Goal: Task Accomplishment & Management: Use online tool/utility

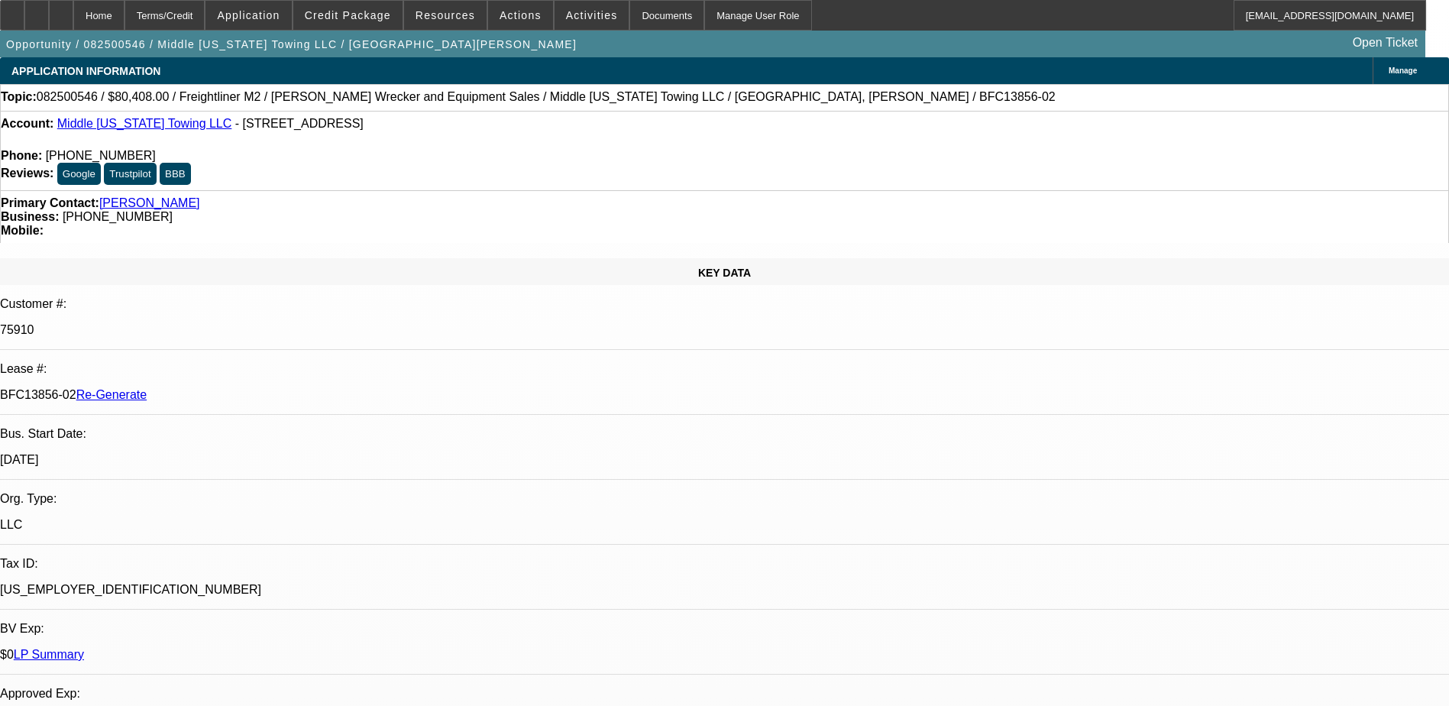
select select "0"
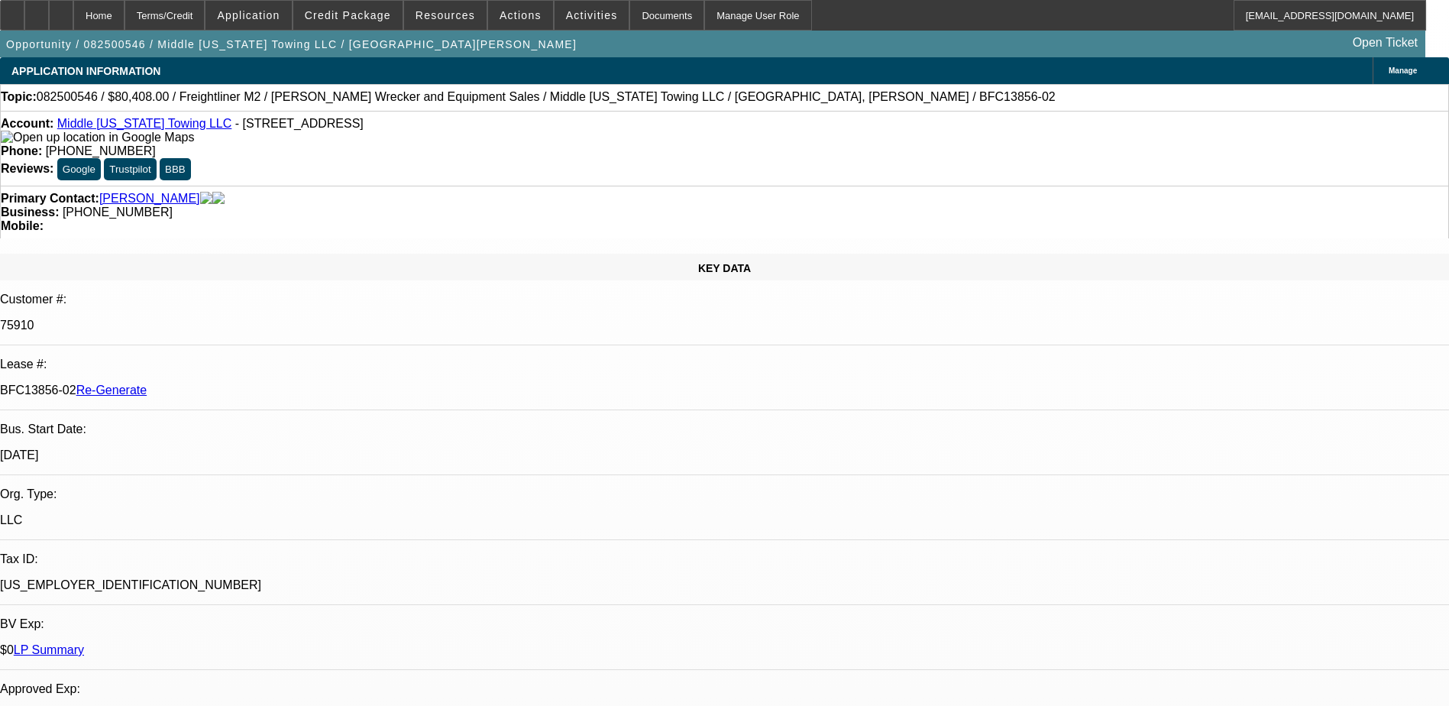
select select "0"
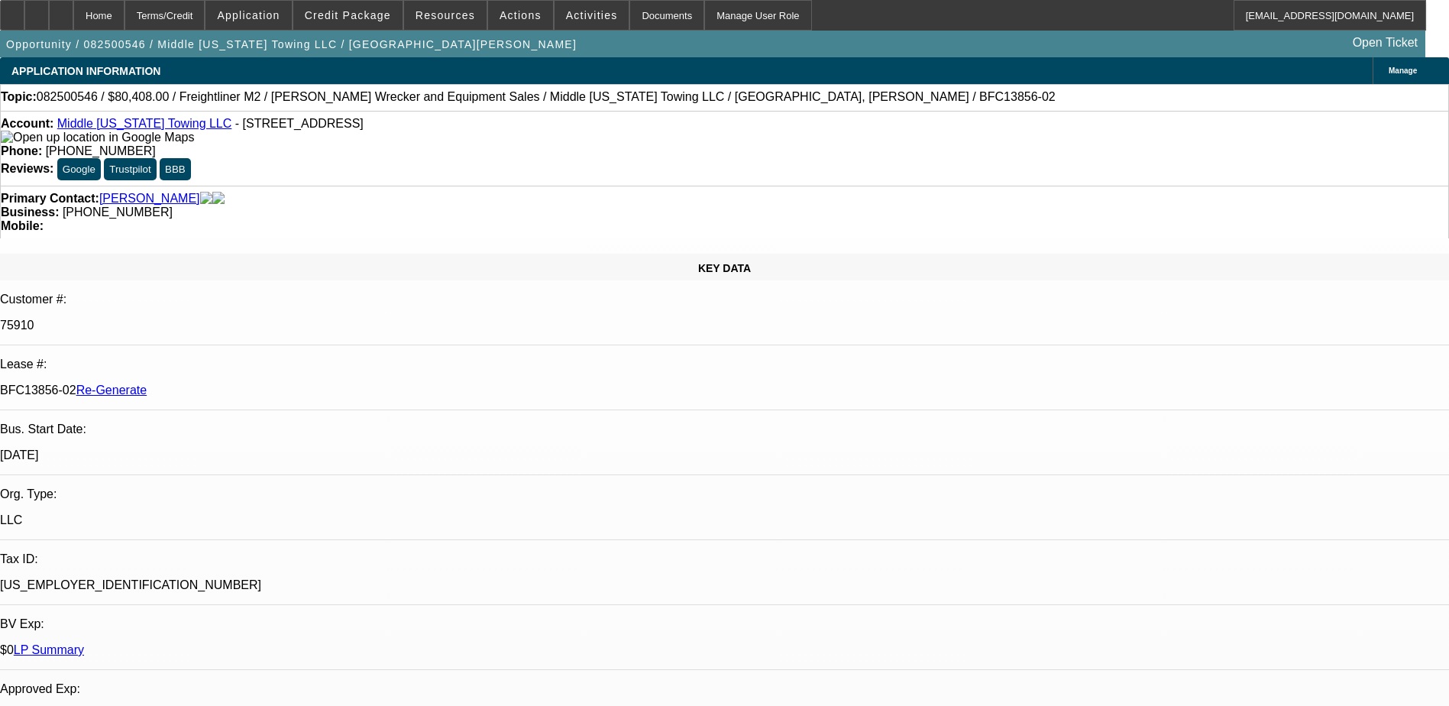
select select "0"
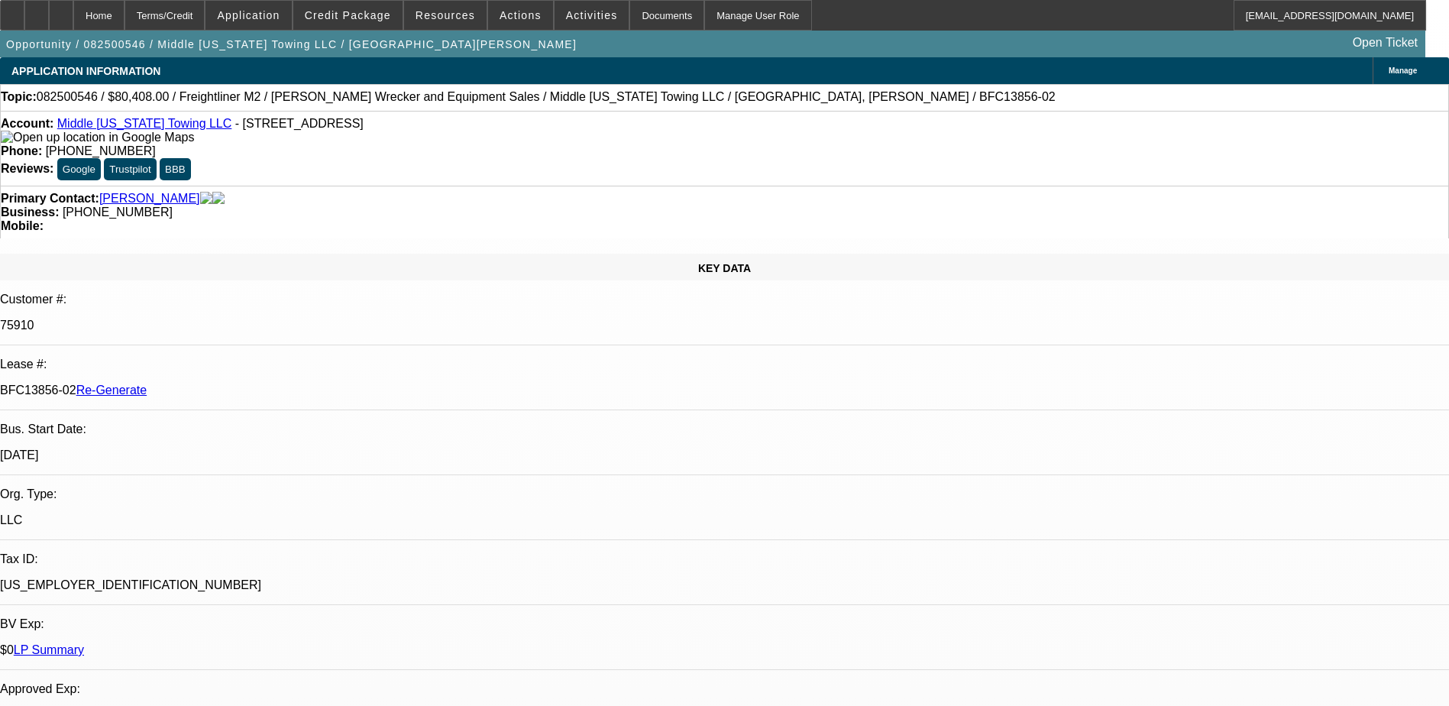
select select "0"
select select "1"
select select "2"
select select "6"
select select "1"
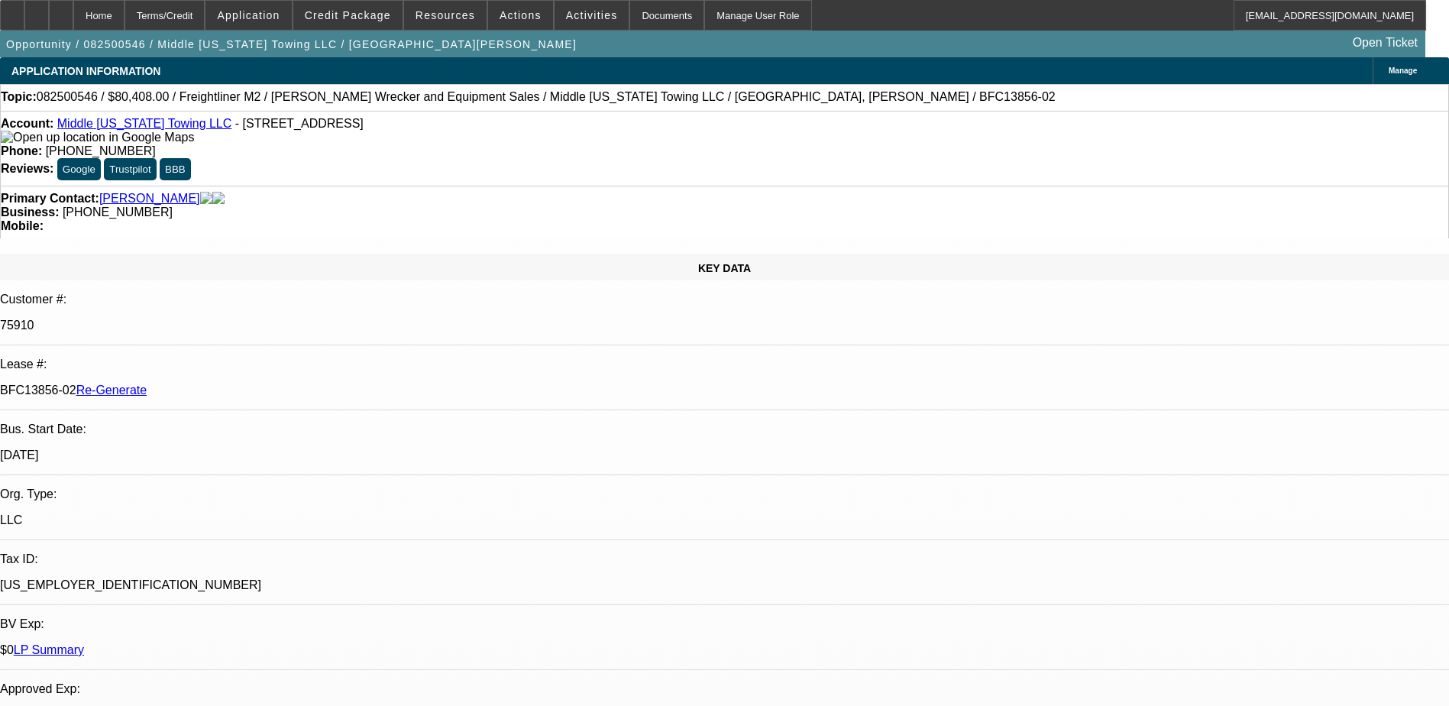
select select "1"
select select "6"
select select "1"
select select "2"
select select "6"
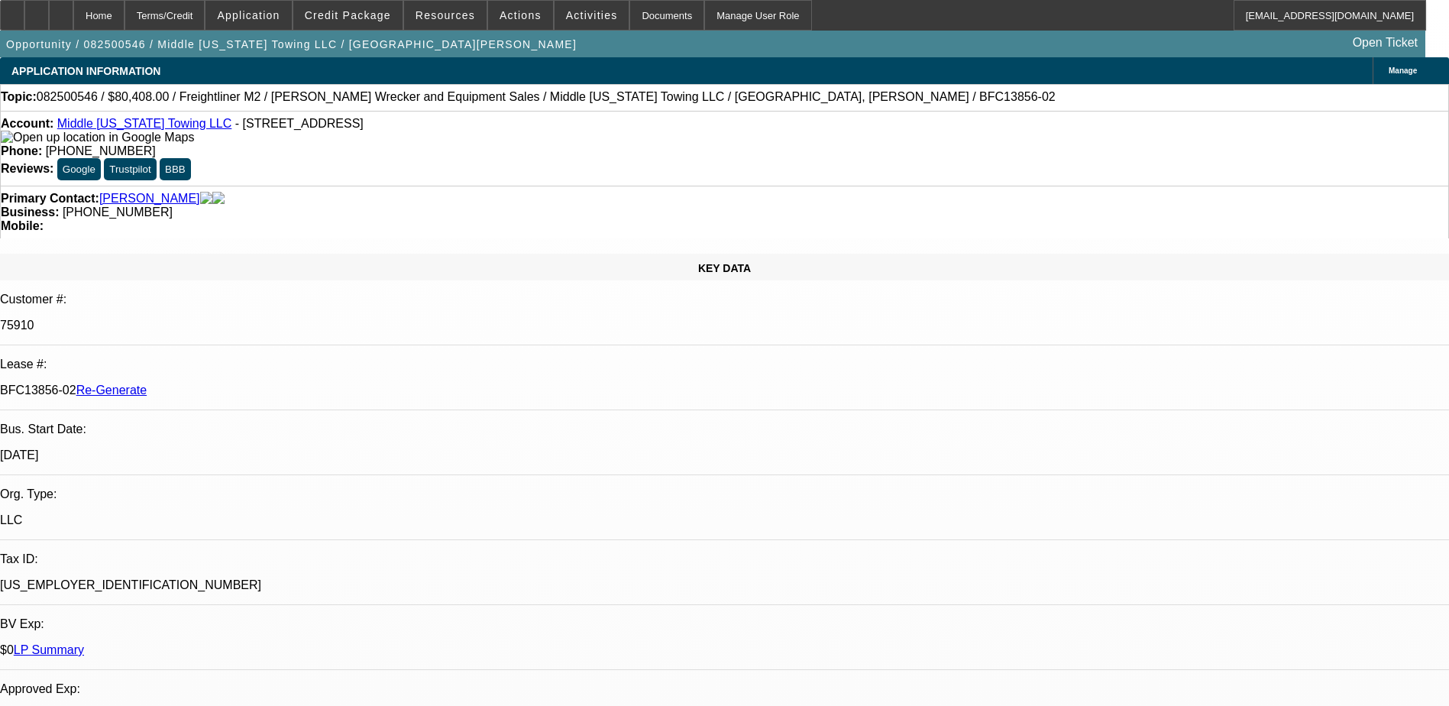
select select "1"
select select "2"
select select "6"
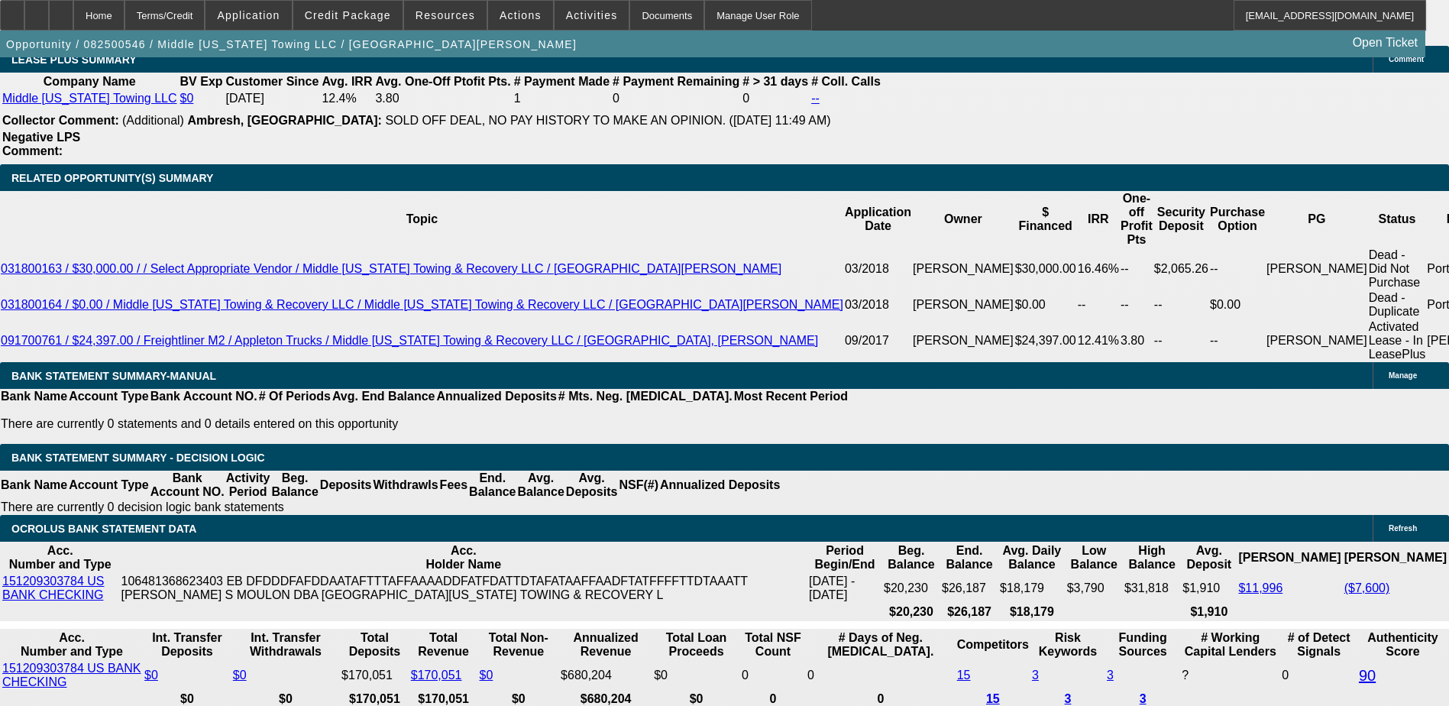
scroll to position [2749, 0]
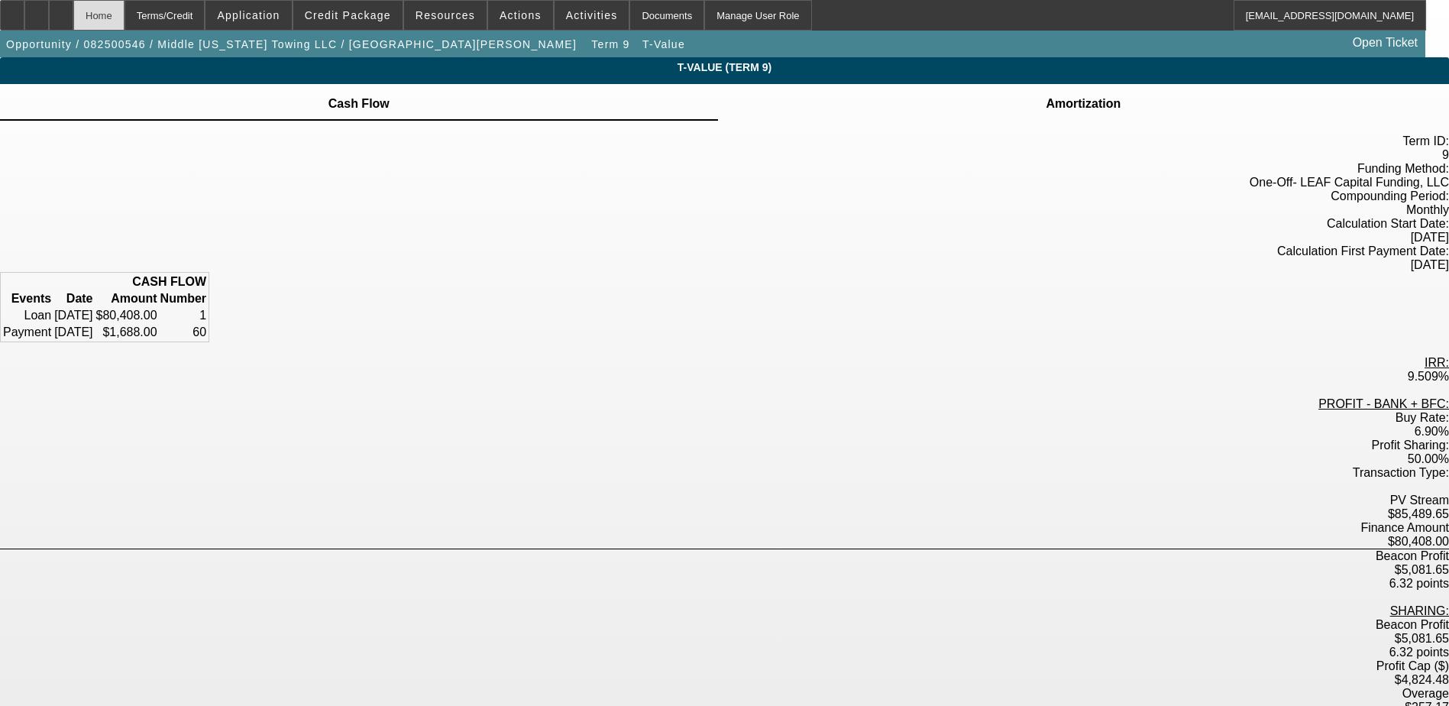
click at [124, 14] on div "Home" at bounding box center [98, 15] width 51 height 31
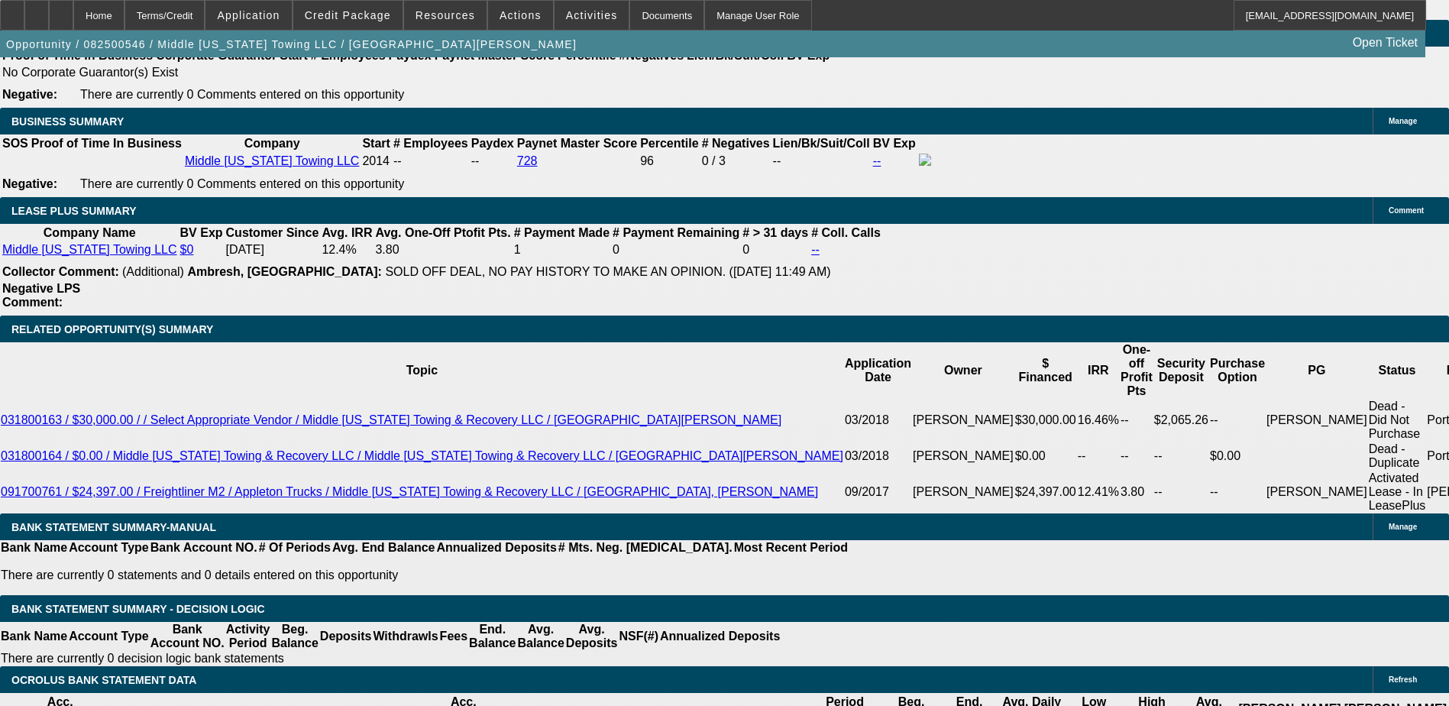
select select "0"
select select "2"
select select "0"
select select "6"
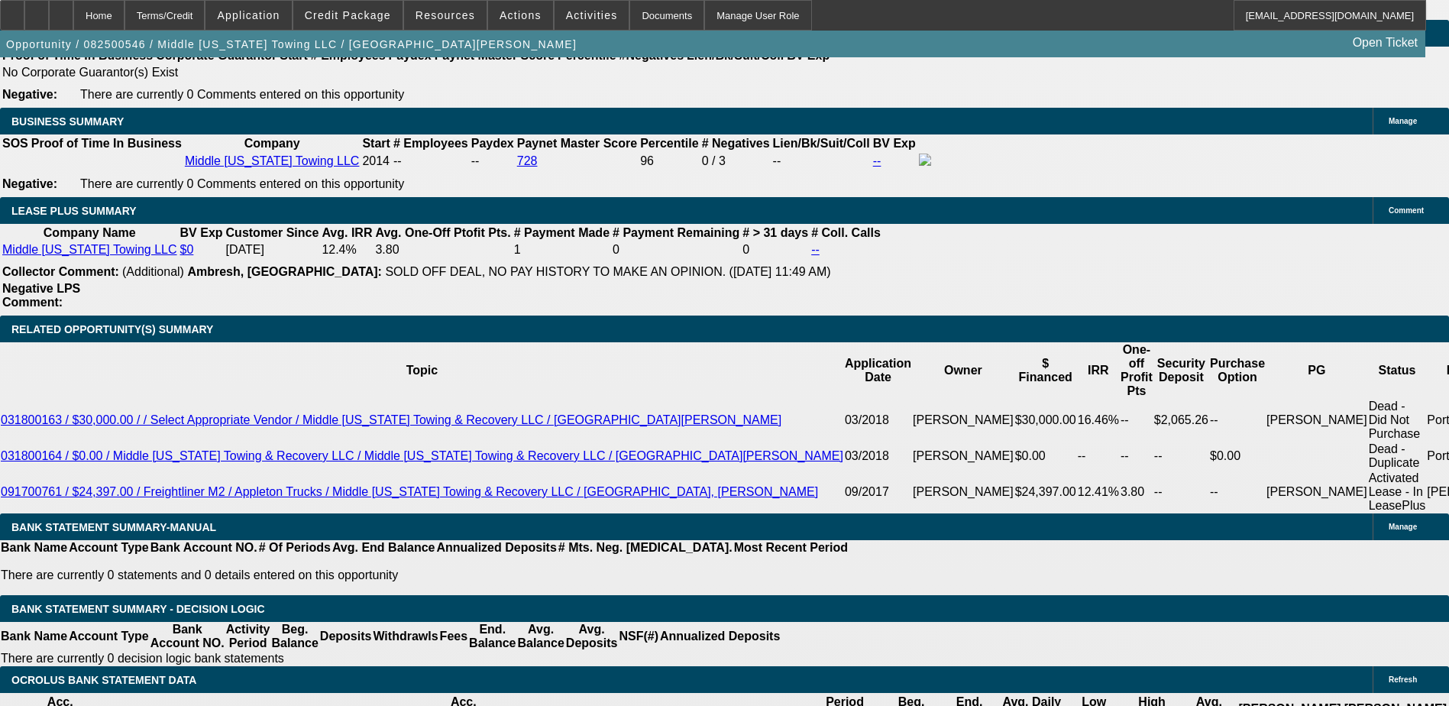
select select "0"
select select "6"
select select "0"
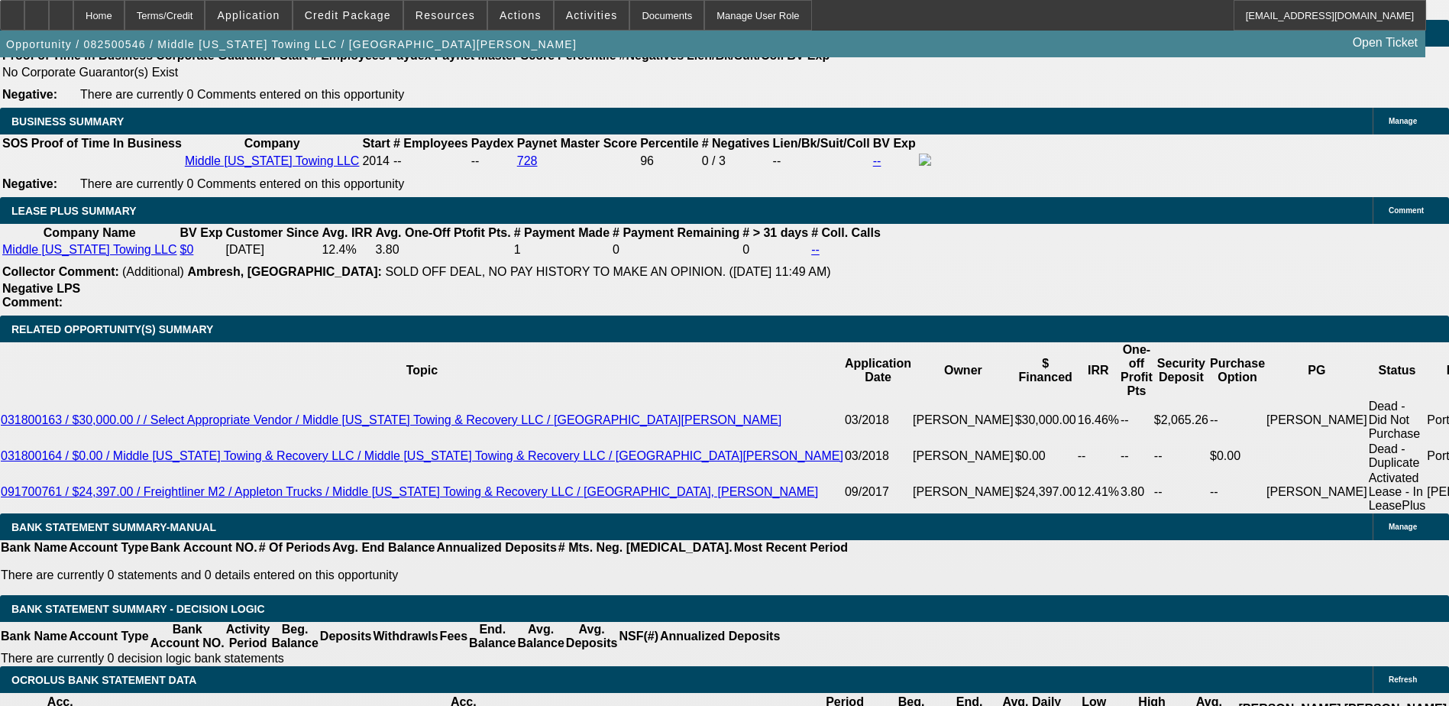
select select "0"
select select "2"
select select "0"
select select "6"
select select "0"
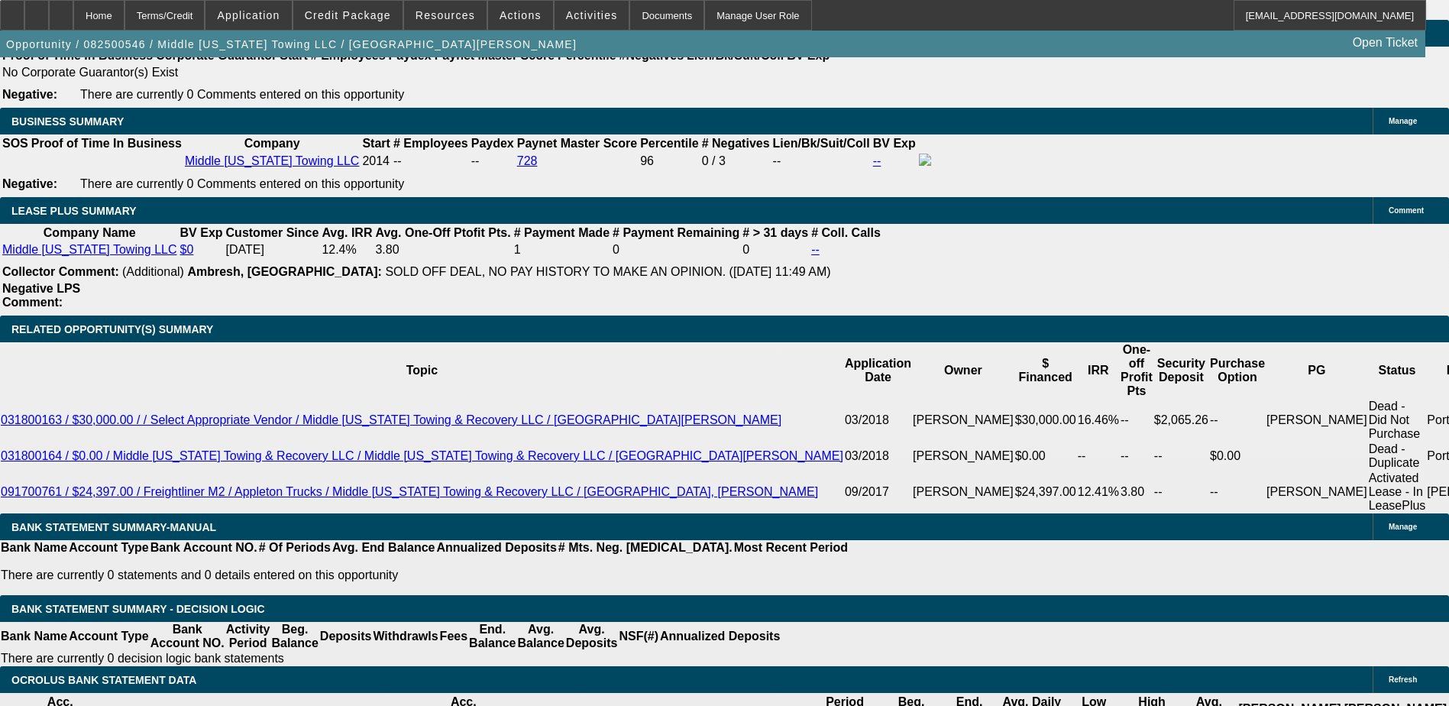
select select "0"
select select "2"
select select "0"
select select "6"
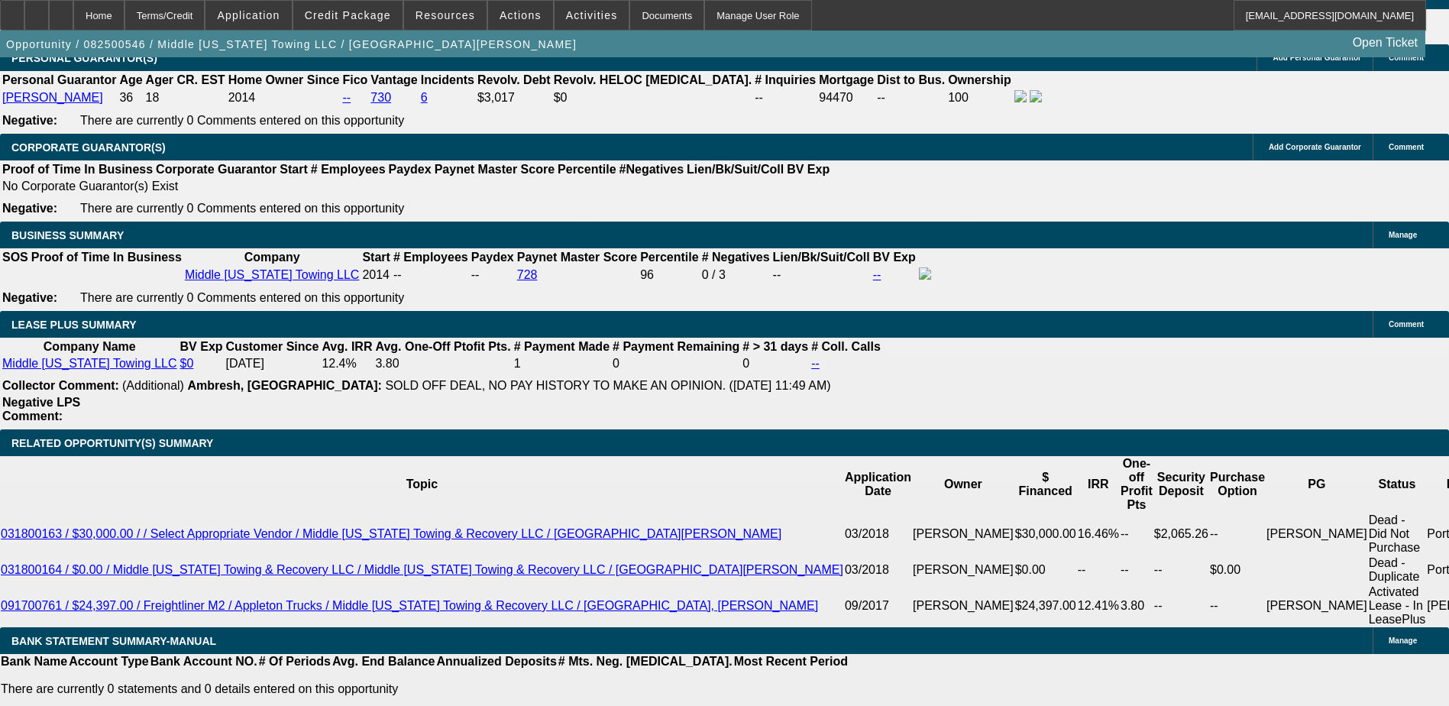
scroll to position [2412, 0]
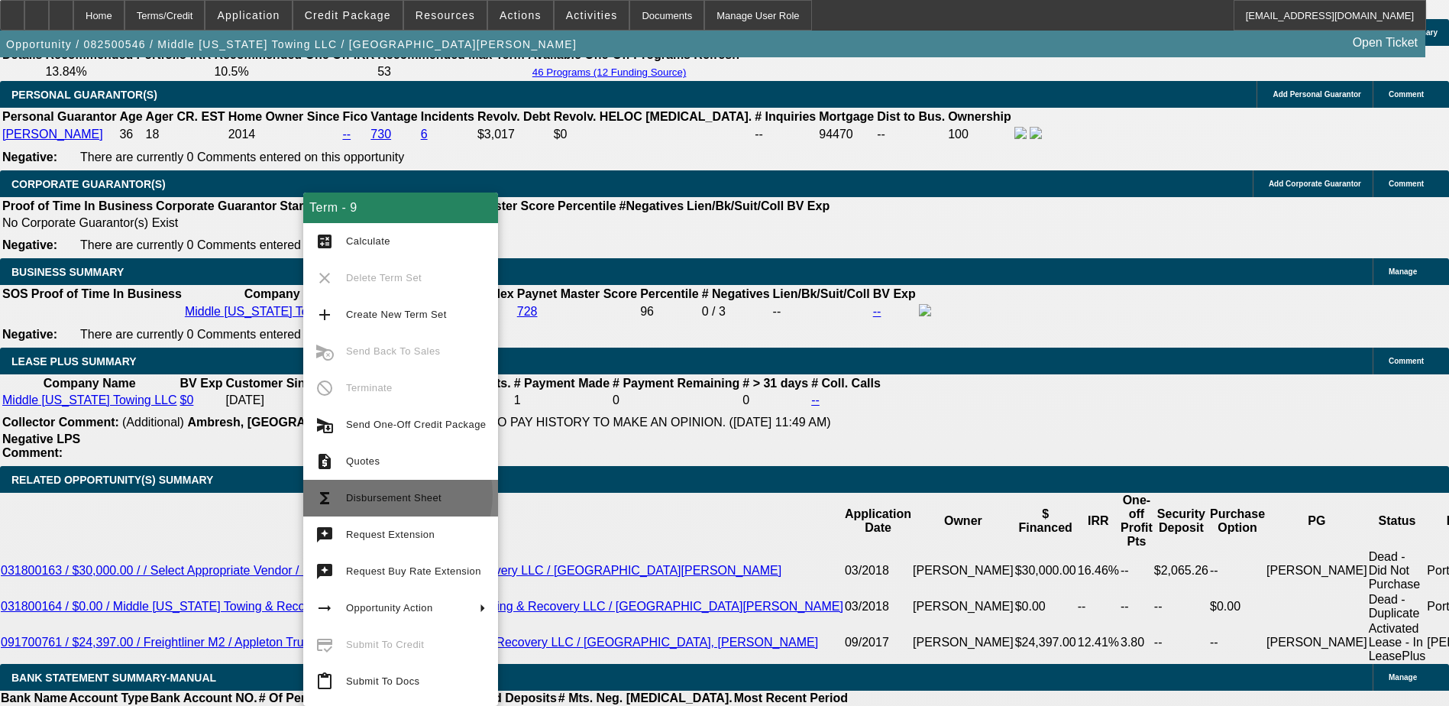
click at [395, 494] on span "Disbursement Sheet" at bounding box center [393, 497] width 95 height 11
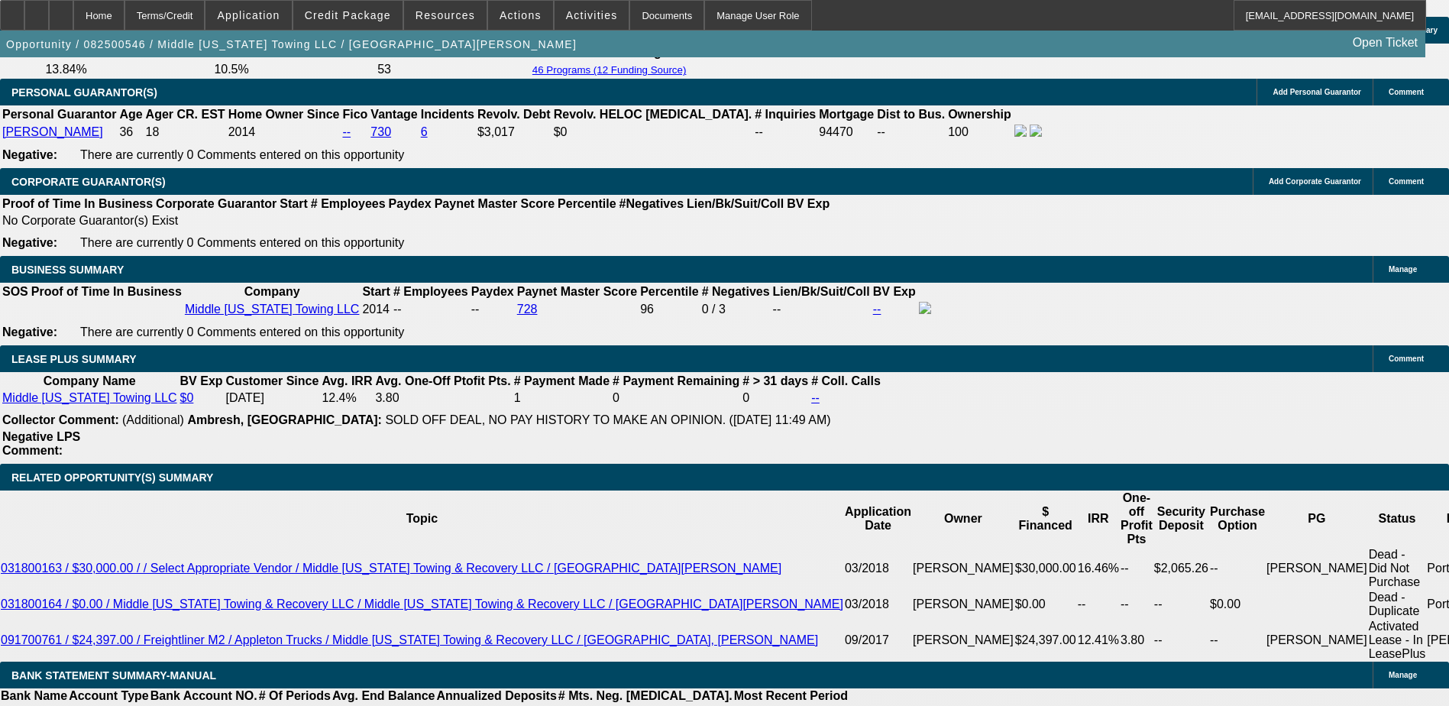
scroll to position [2565, 0]
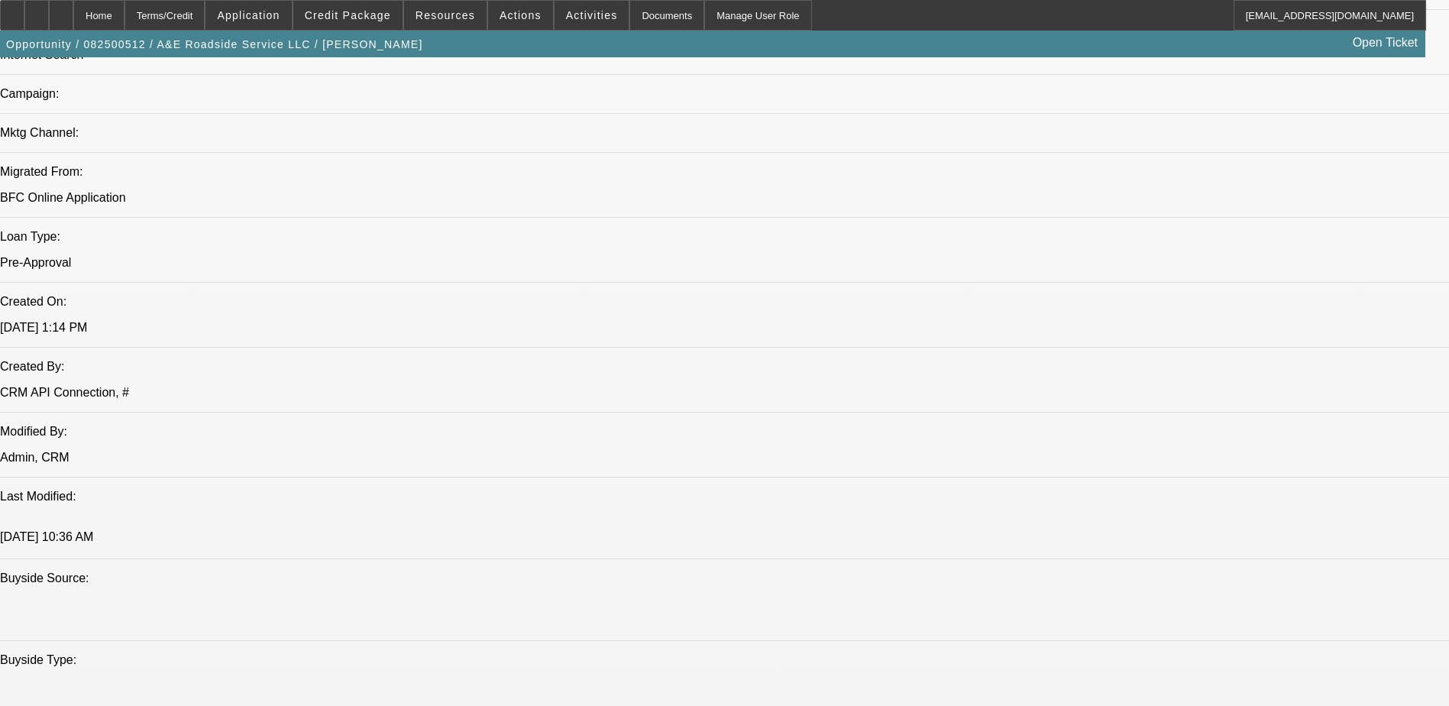
select select "0"
select select "0.1"
select select "0"
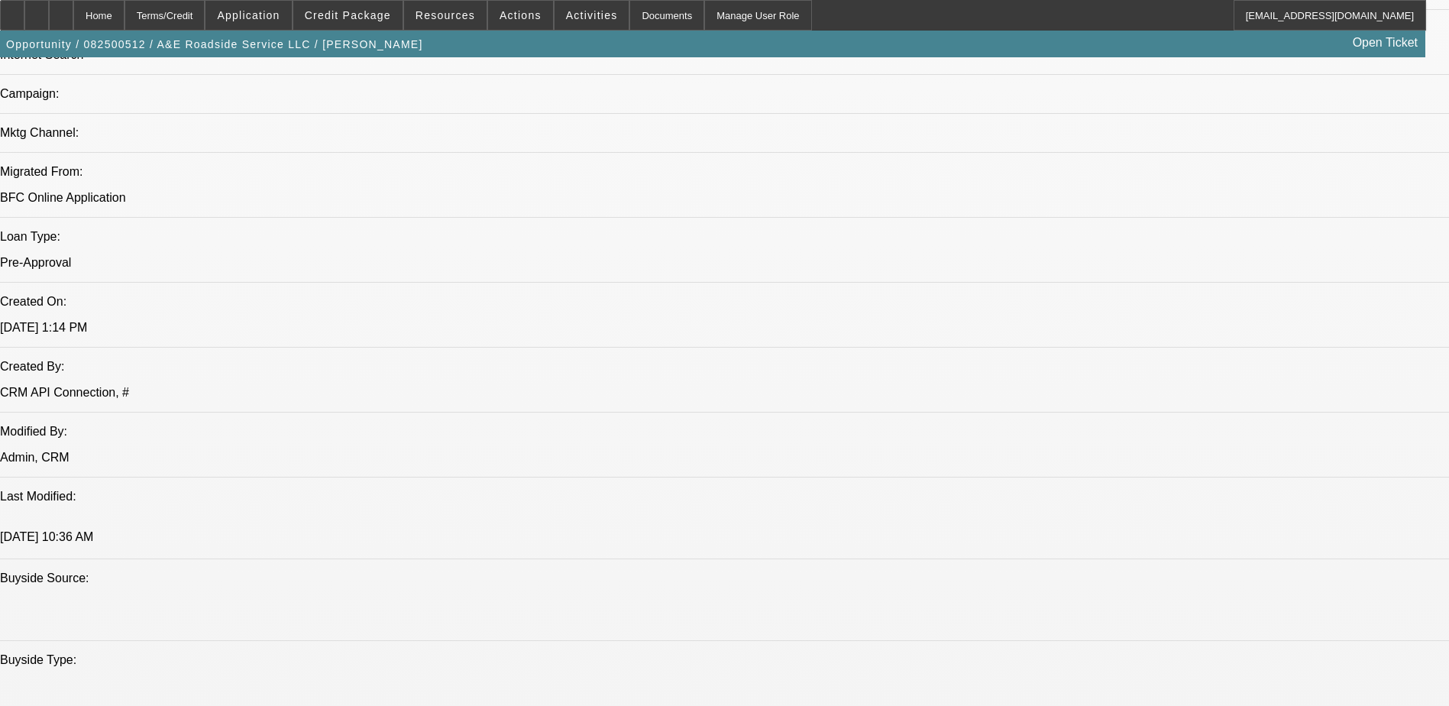
select select "0.1"
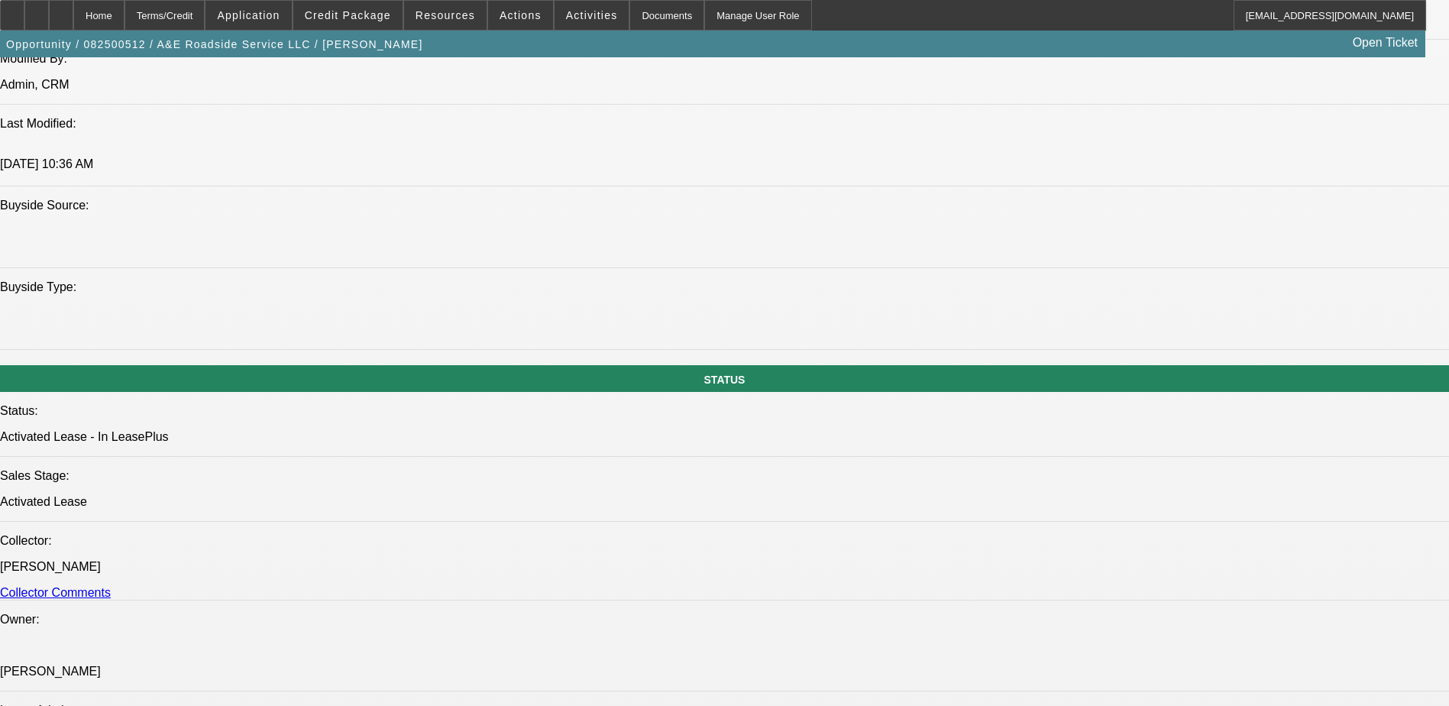
select select "1"
select select "4"
select select "1"
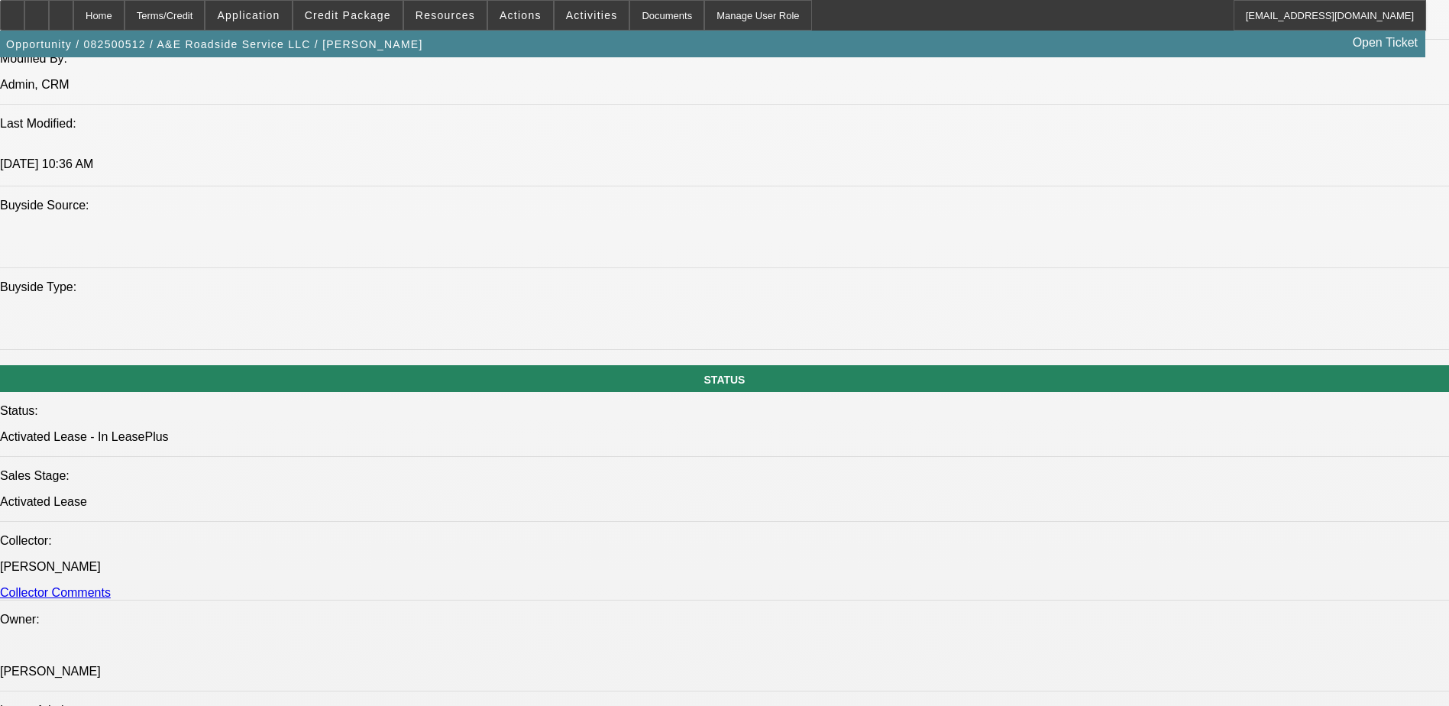
select select "4"
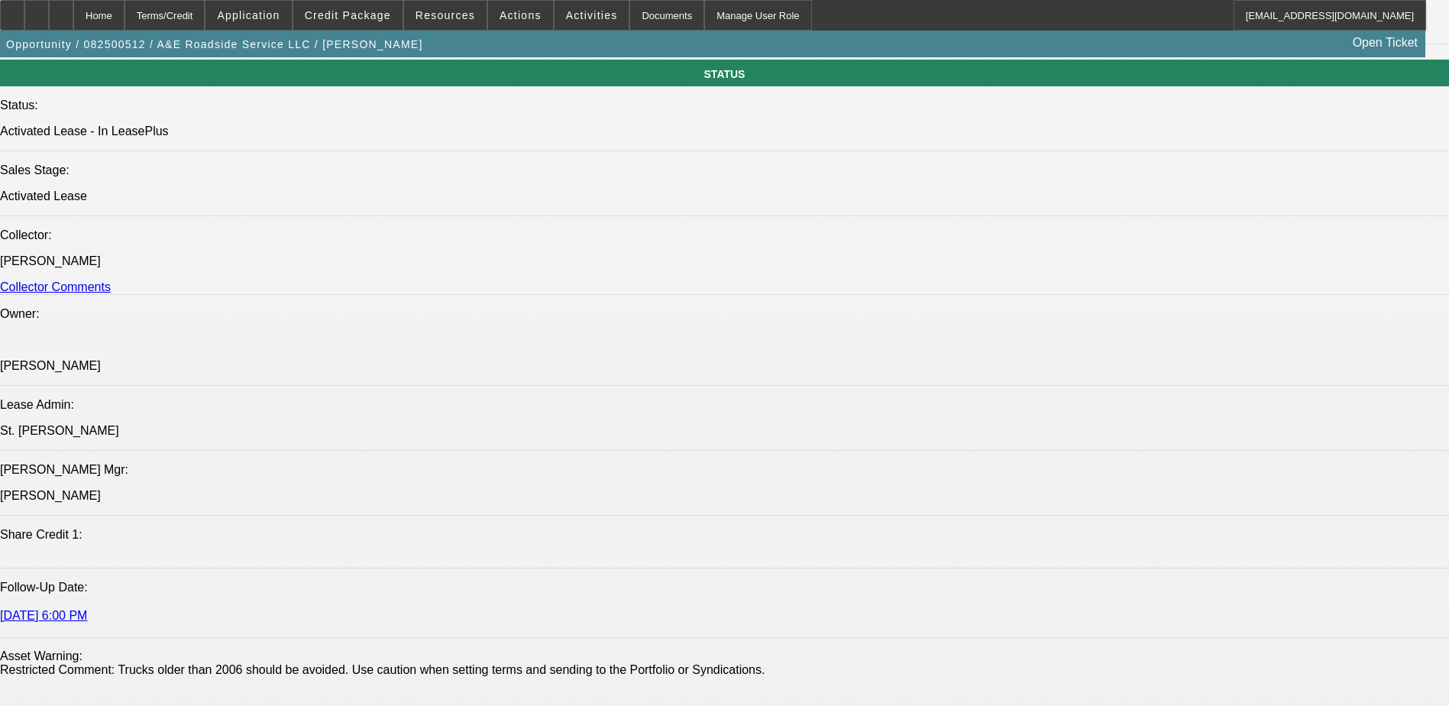
scroll to position [2069, 0]
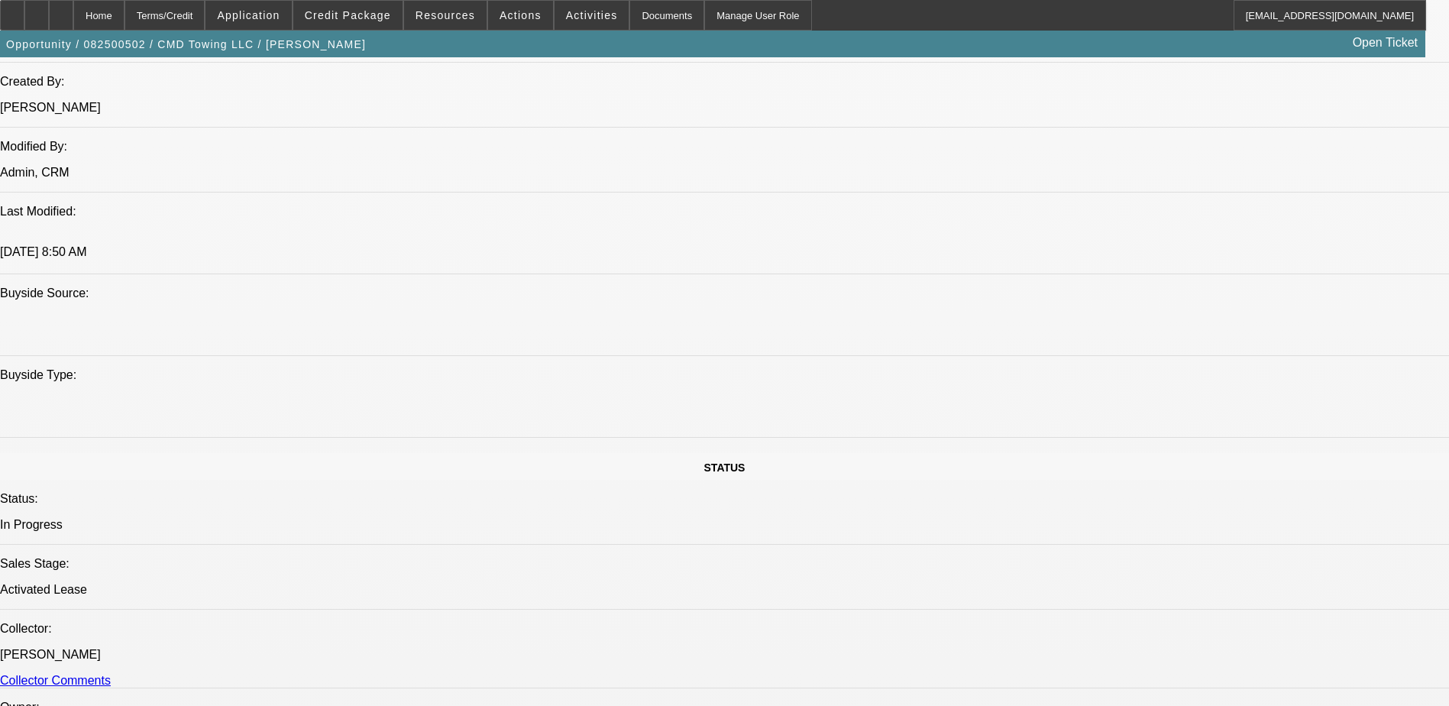
select select "0"
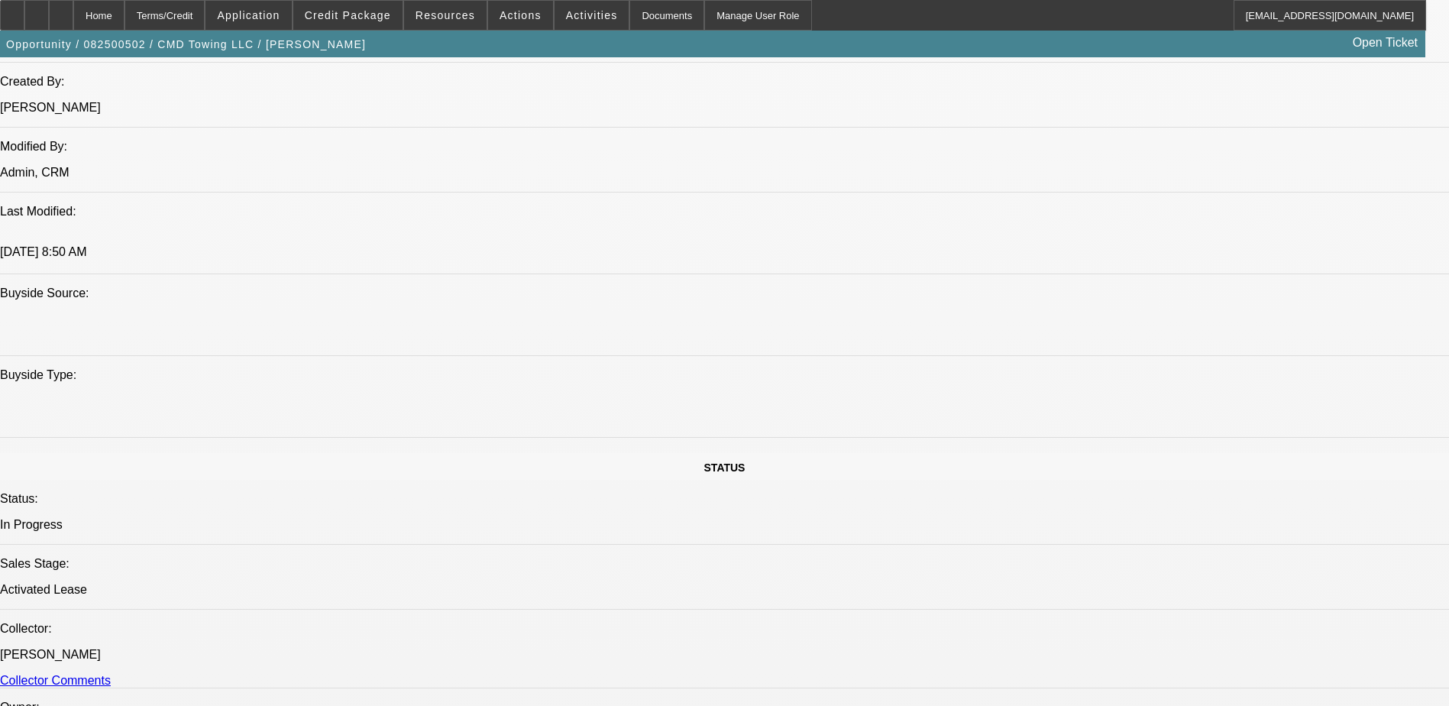
select select "0"
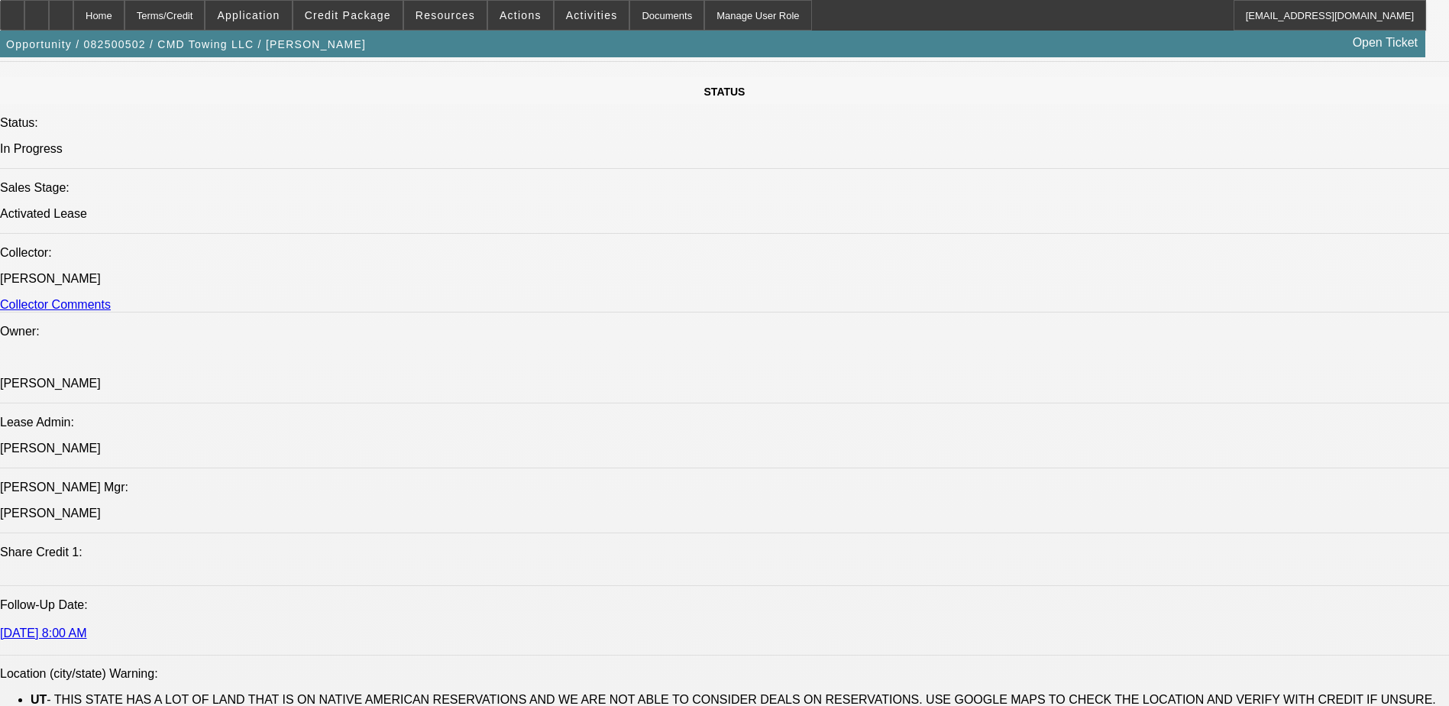
select select "1"
select select "6"
select select "1"
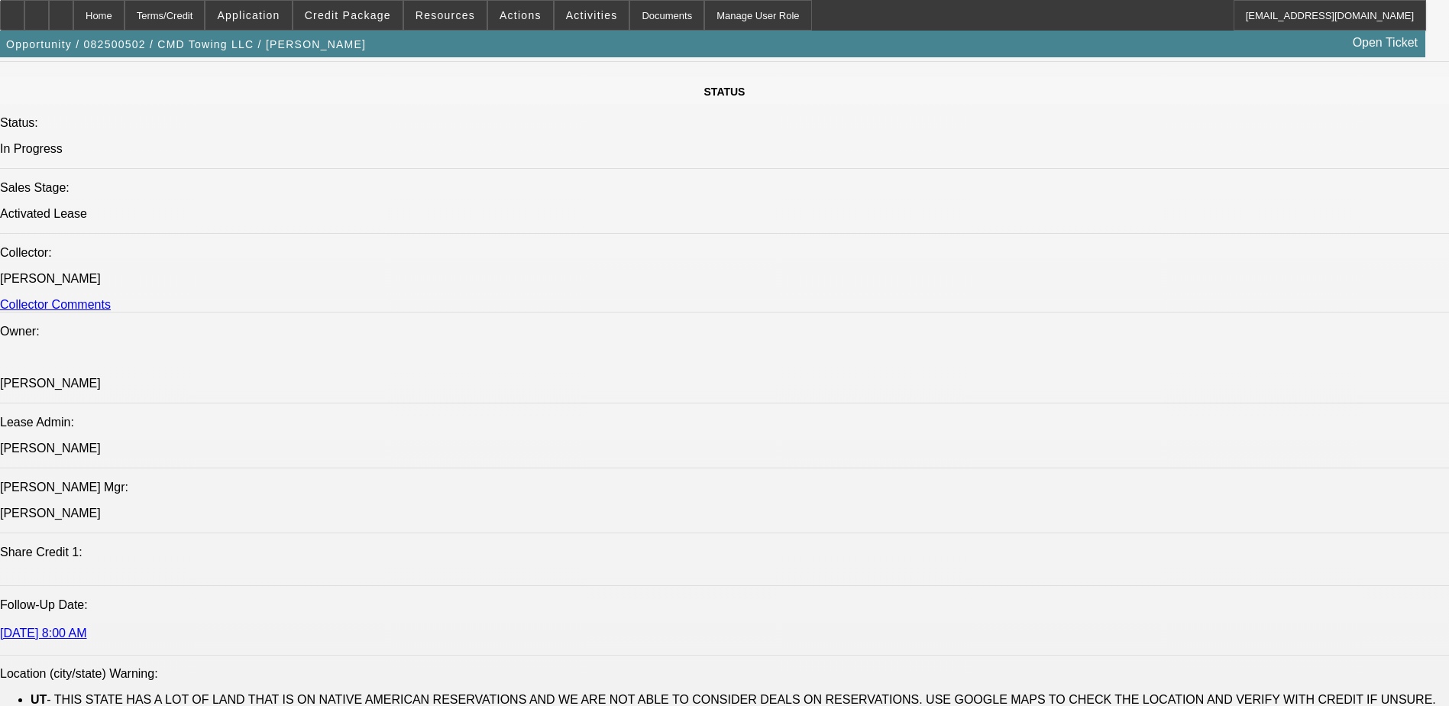
select select "6"
select select "1"
select select "6"
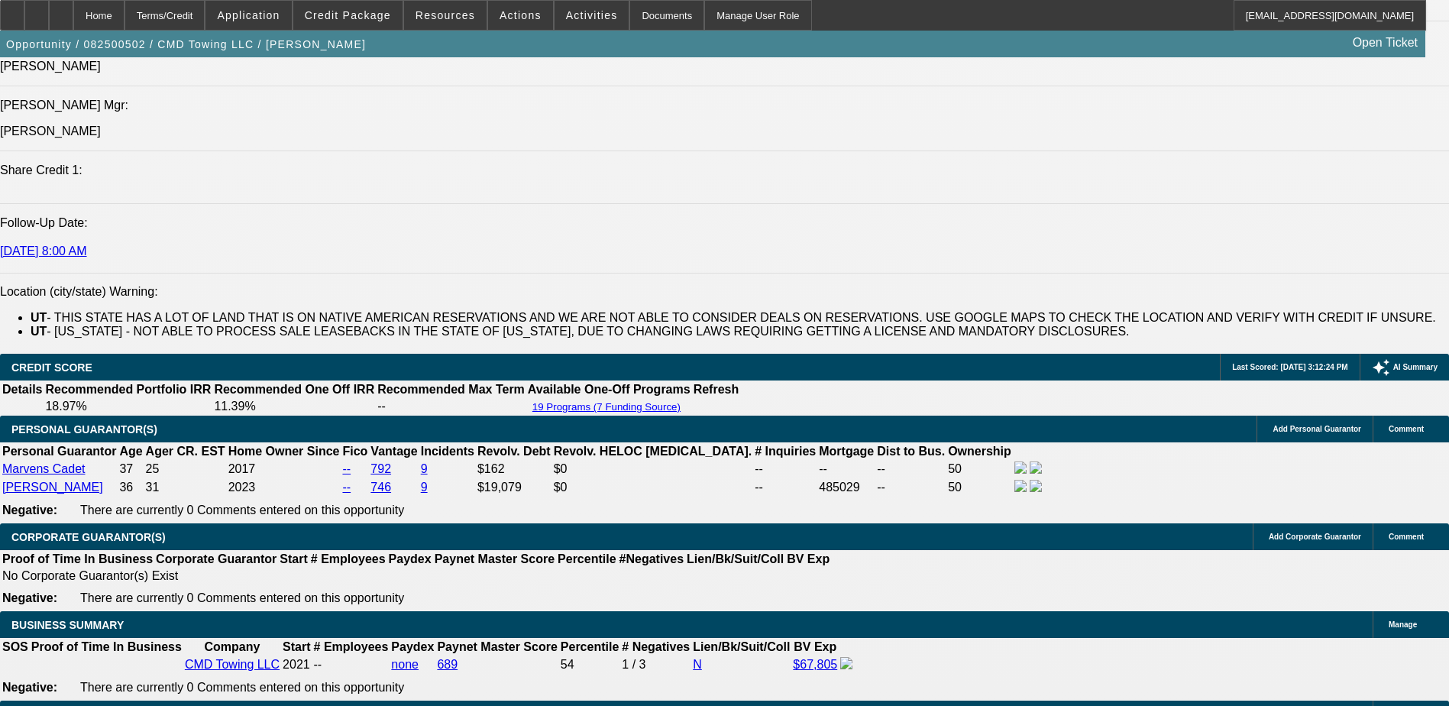
scroll to position [2470, 0]
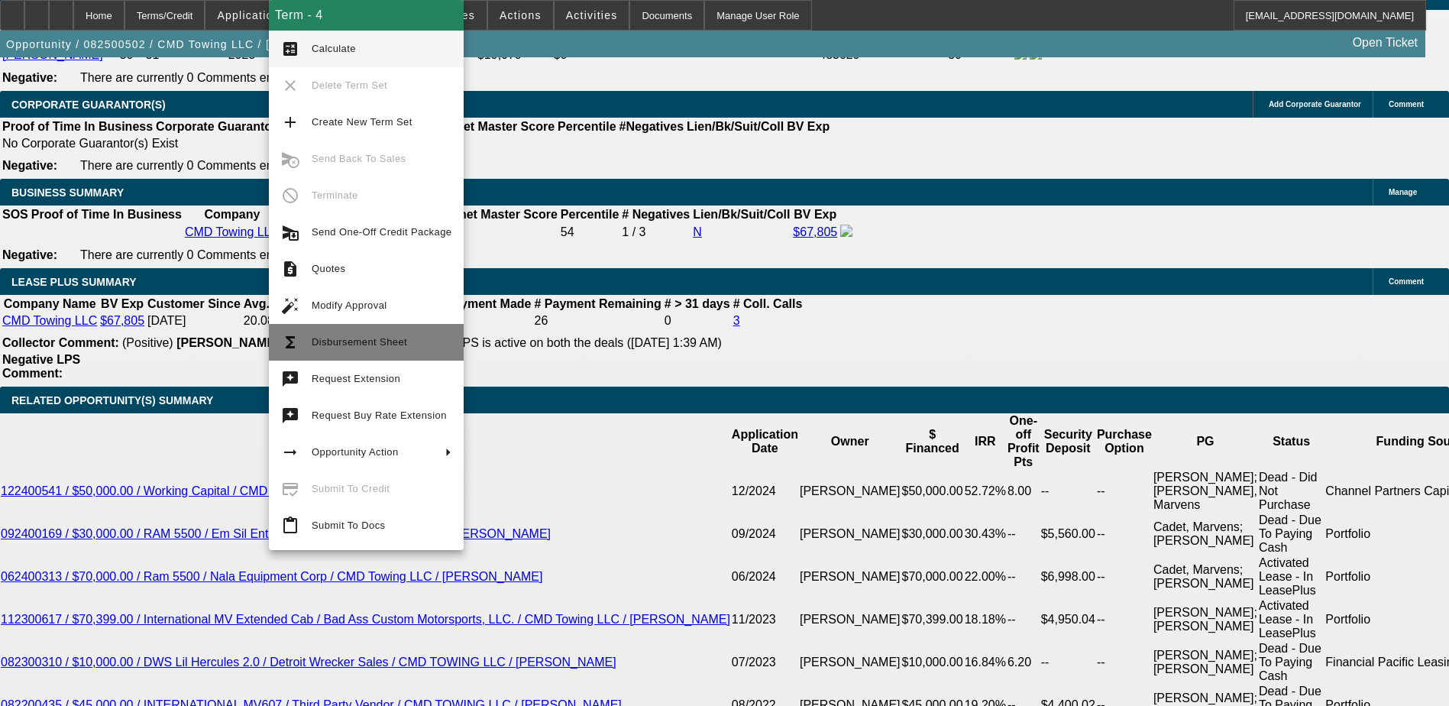
click at [329, 338] on span "Disbursement Sheet" at bounding box center [359, 341] width 95 height 11
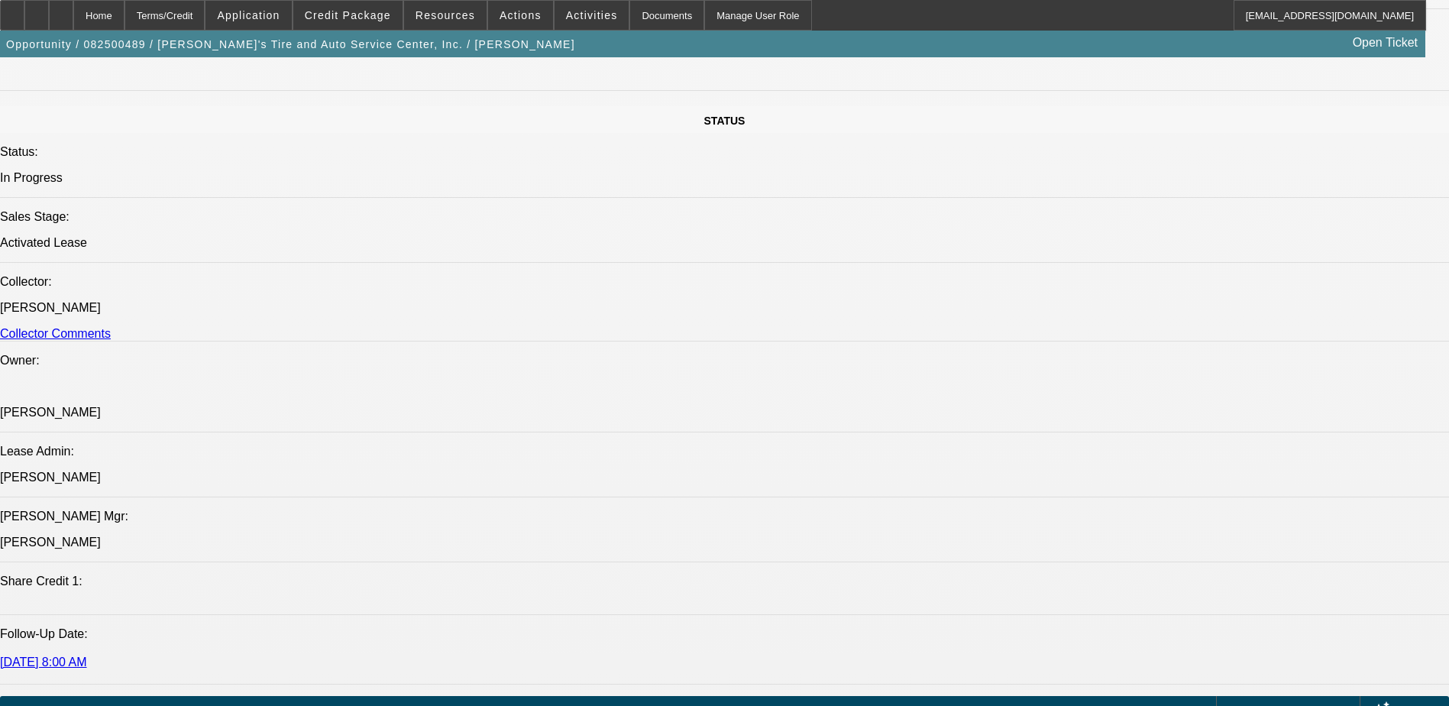
select select "0"
select select "0.1"
select select "0"
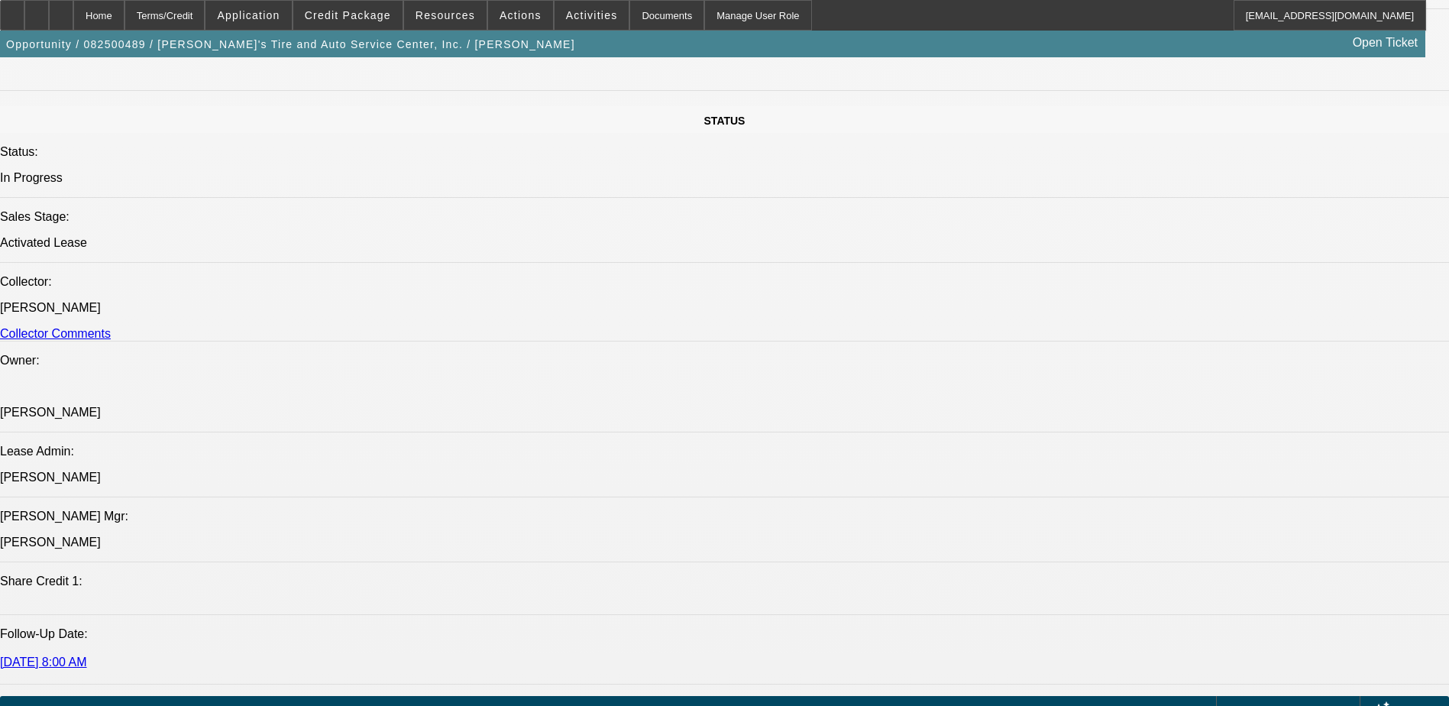
select select "0.1"
select select "0"
select select "0.1"
select select "0"
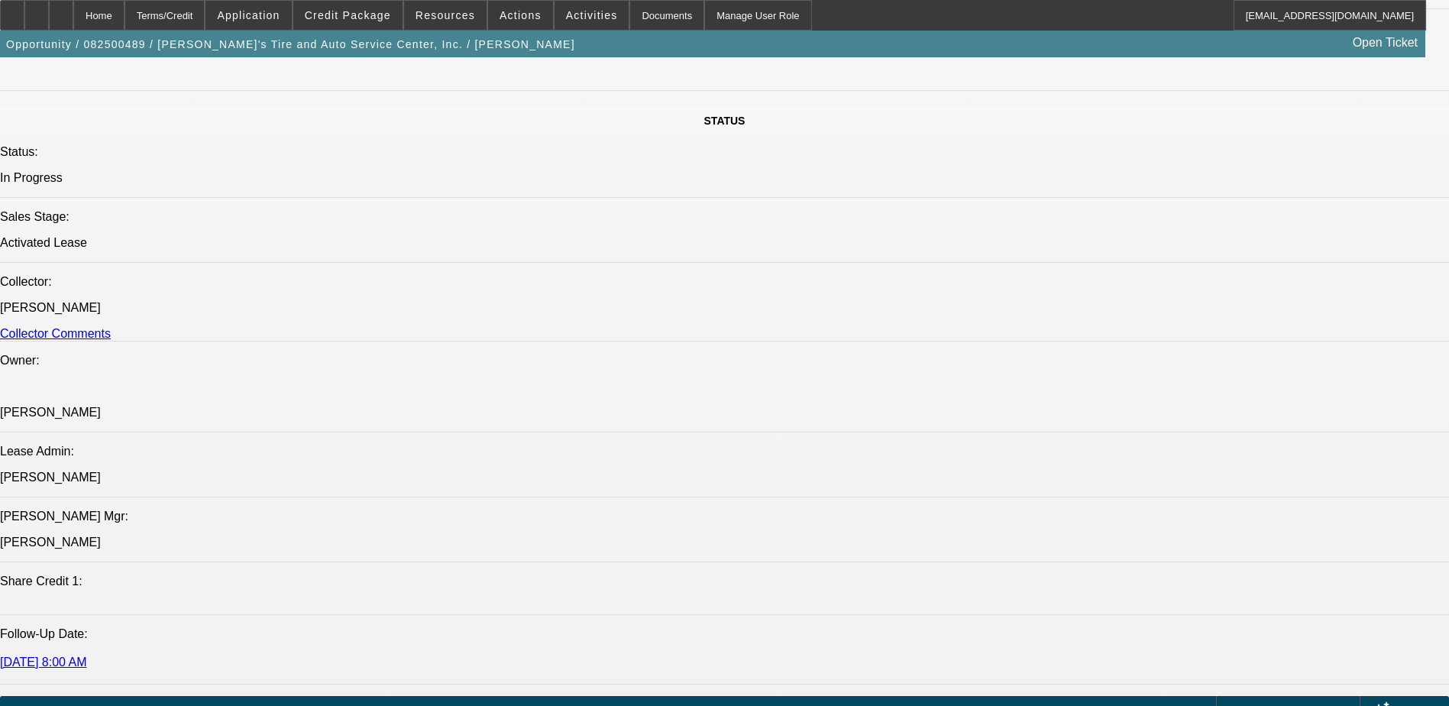
select select "0"
select select "0.1"
select select "1"
select select "3"
select select "4"
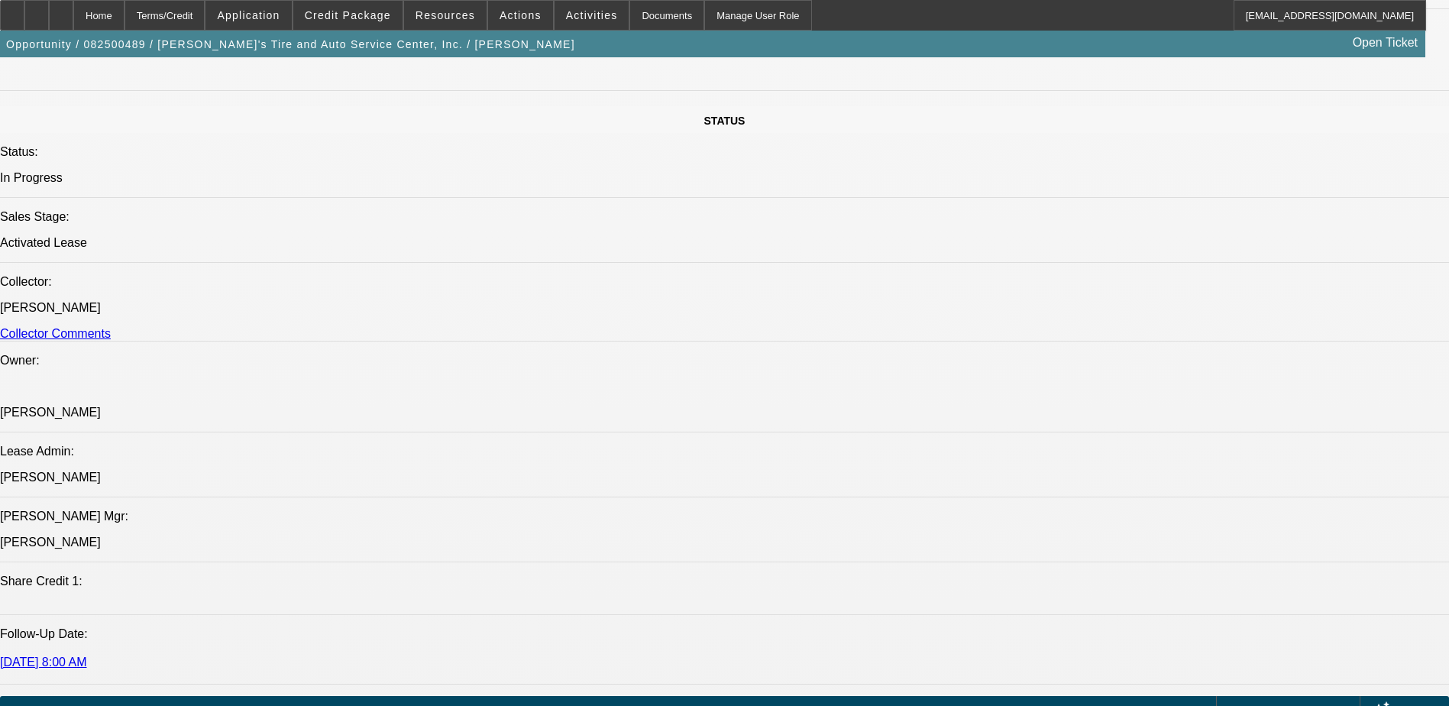
select select "1"
select select "3"
select select "4"
select select "1"
select select "3"
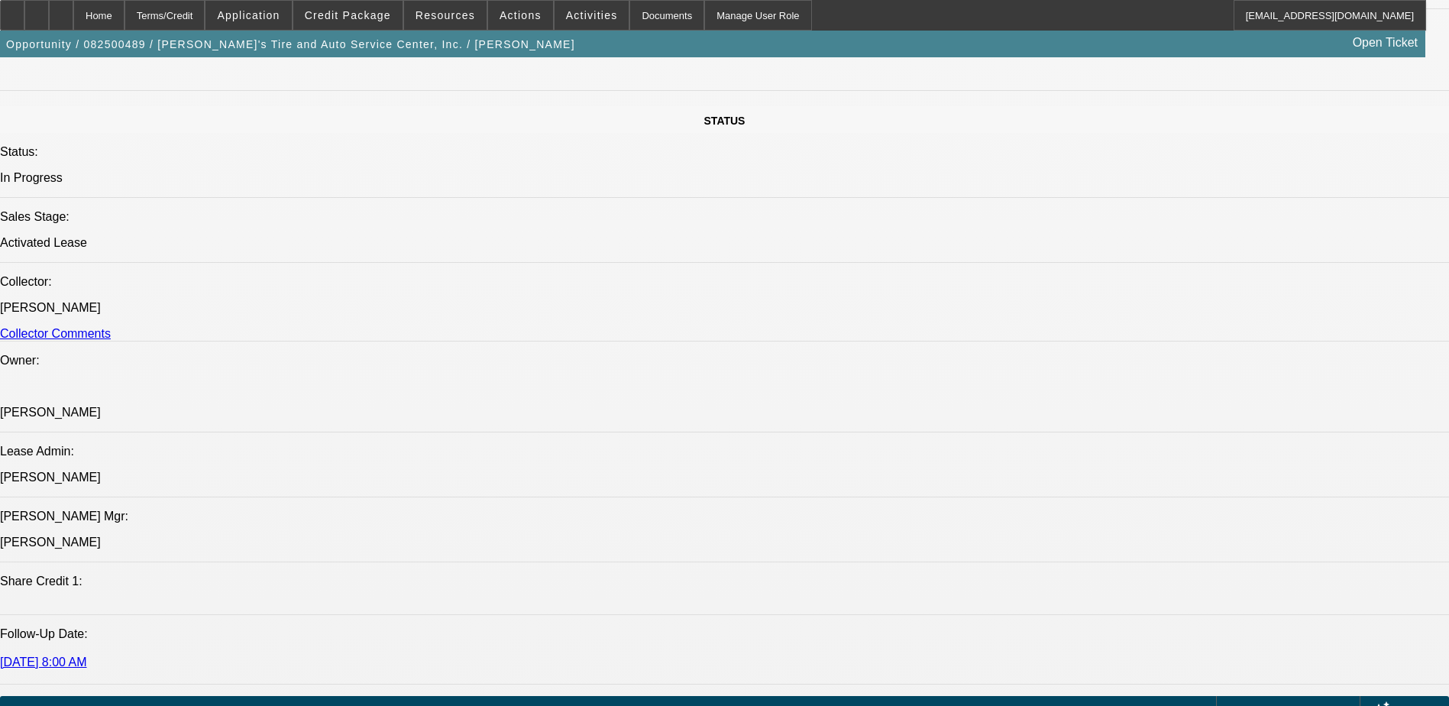
select select "4"
select select "1"
select select "3"
select select "4"
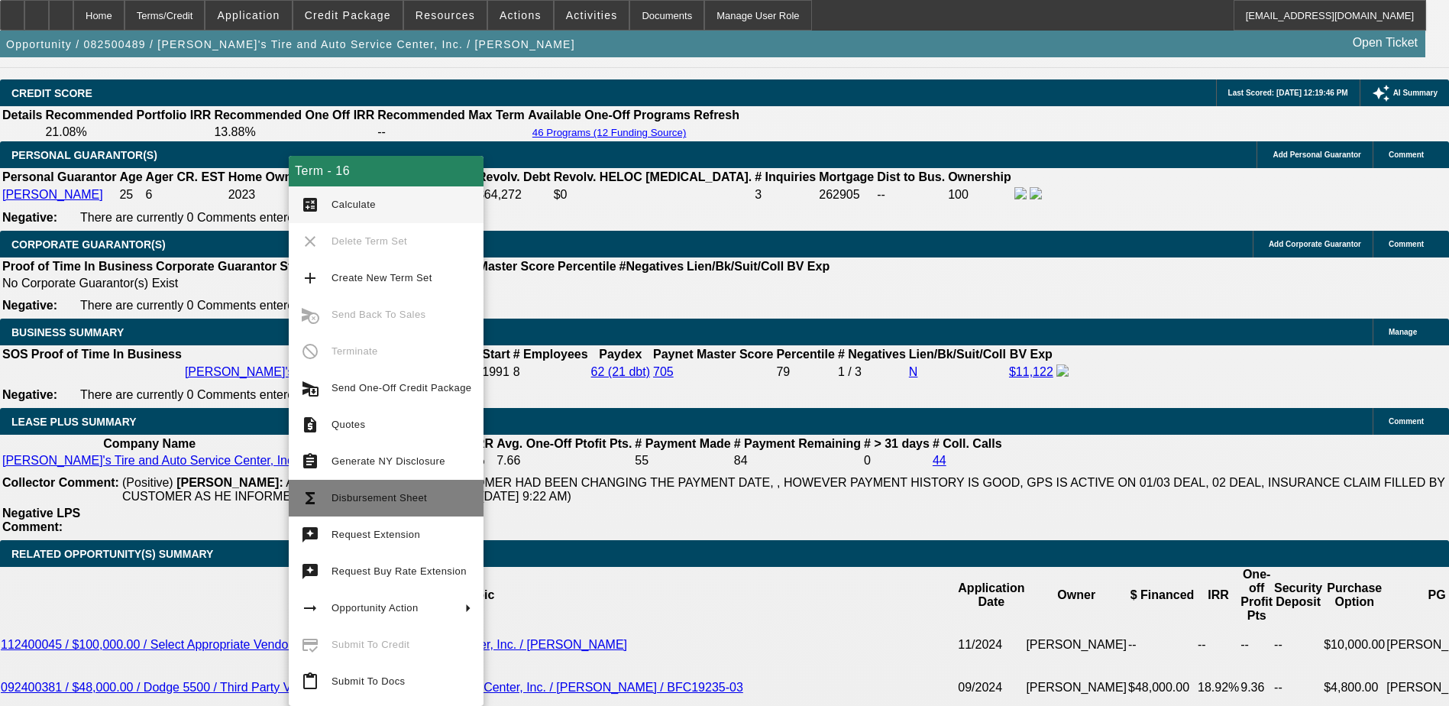
click at [344, 483] on button "functions Disbursement Sheet" at bounding box center [386, 498] width 195 height 37
